Goal: Use online tool/utility

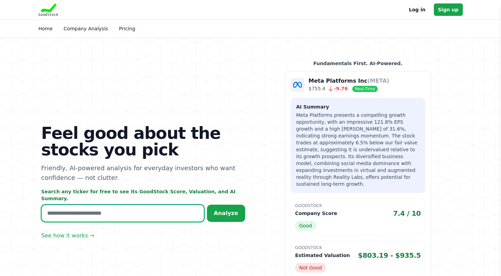
click at [137, 209] on input "text" at bounding box center [122, 213] width 163 height 17
type input "***"
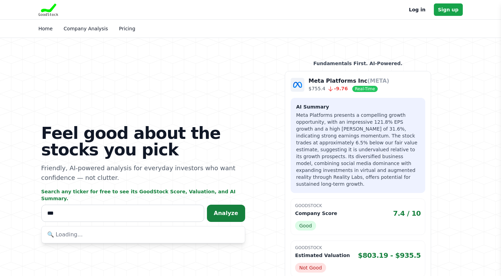
click at [228, 210] on span "Analyze" at bounding box center [226, 213] width 24 height 7
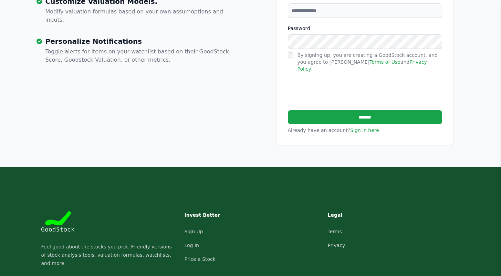
scroll to position [318, 0]
